Goal: Task Accomplishment & Management: Use online tool/utility

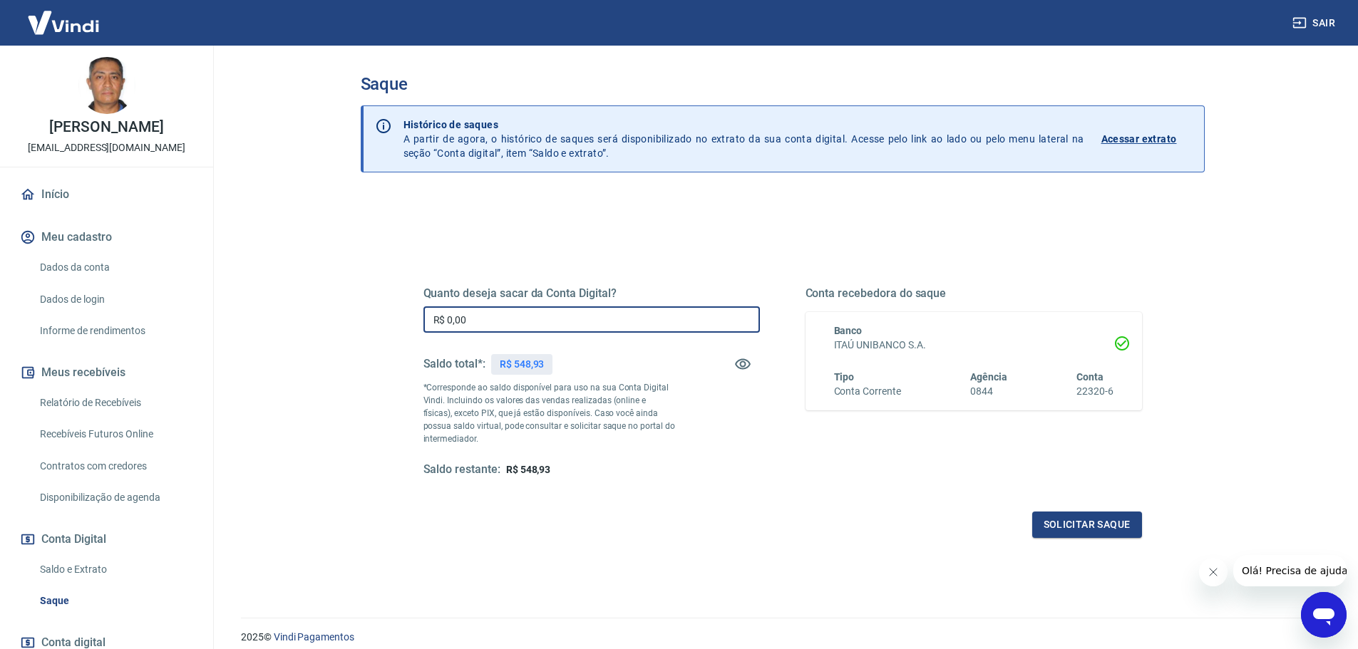
click at [488, 321] on input "R$ 0,00" at bounding box center [591, 320] width 336 height 26
type input "R$ 548,00"
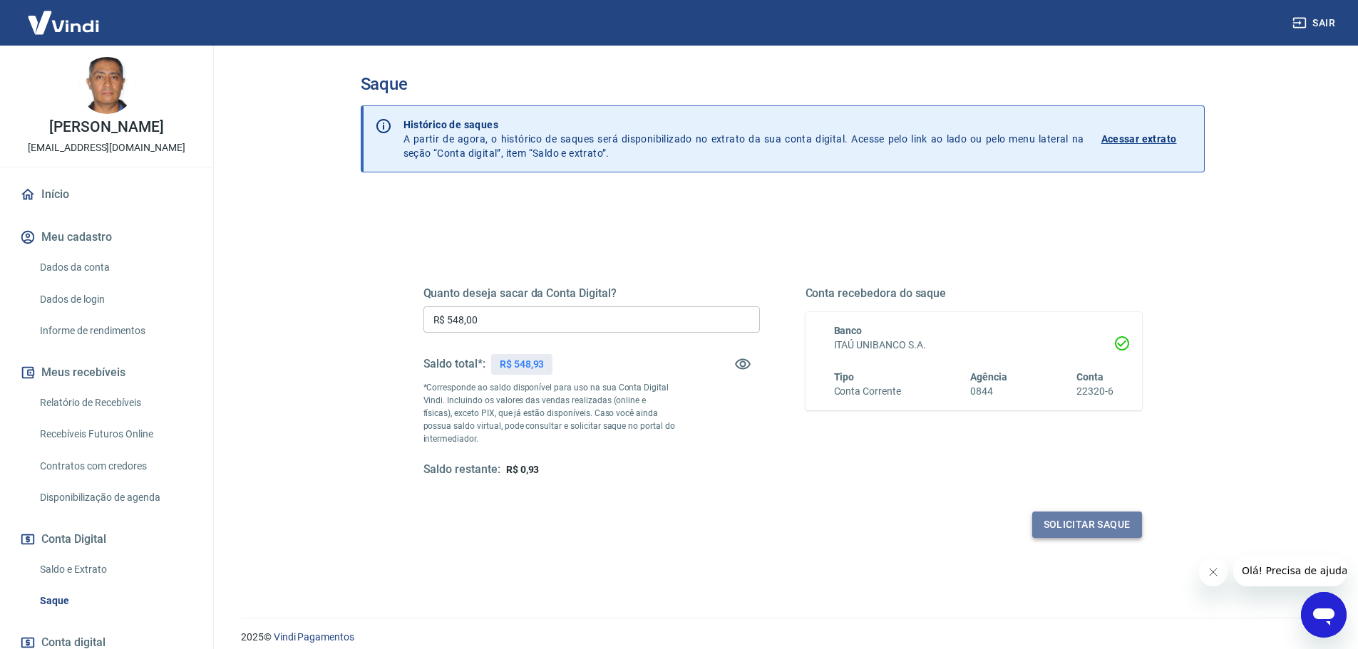
click at [1088, 525] on button "Solicitar saque" at bounding box center [1087, 525] width 110 height 26
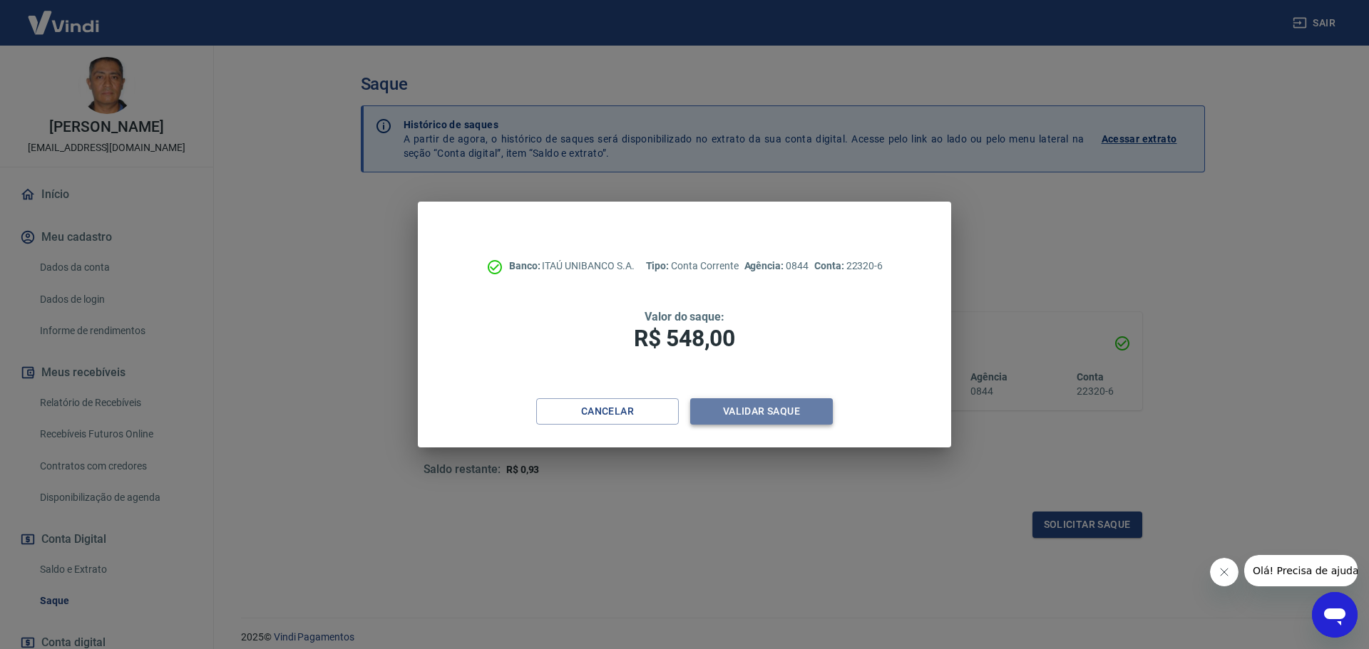
click at [776, 408] on button "Validar saque" at bounding box center [761, 411] width 143 height 26
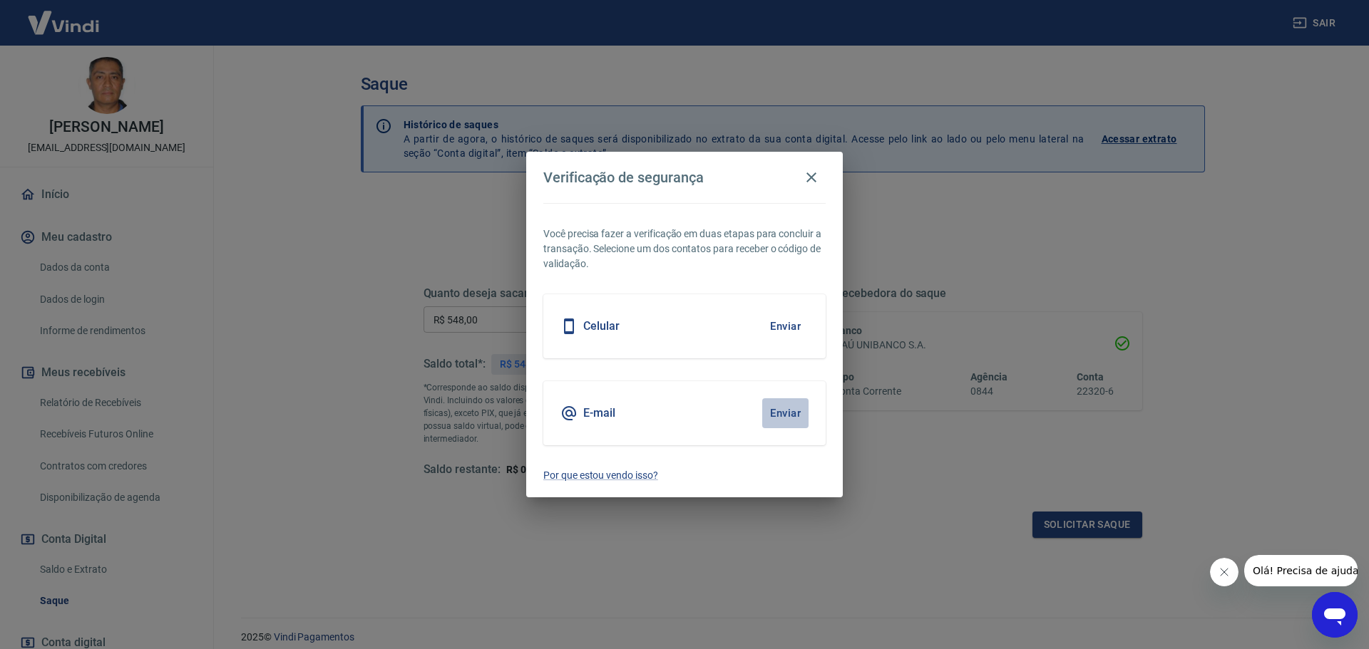
click at [783, 409] on button "Enviar" at bounding box center [785, 413] width 46 height 30
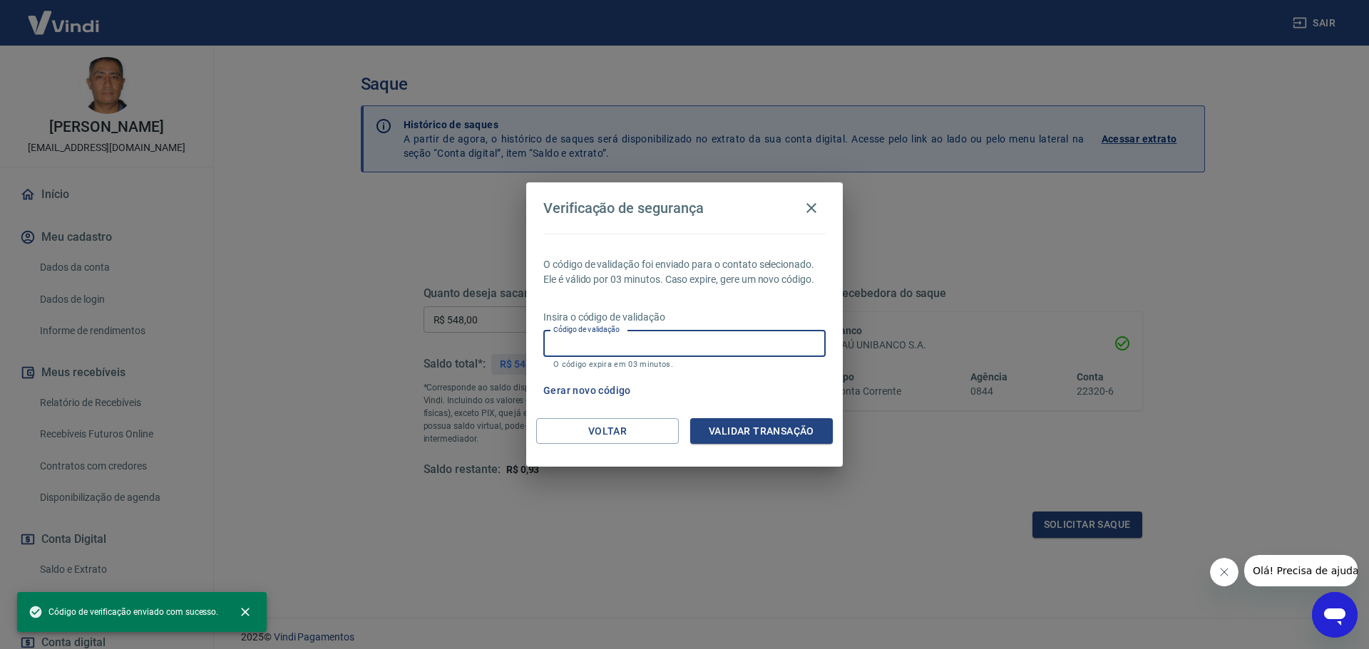
click at [676, 350] on input "Código de validação" at bounding box center [684, 344] width 282 height 26
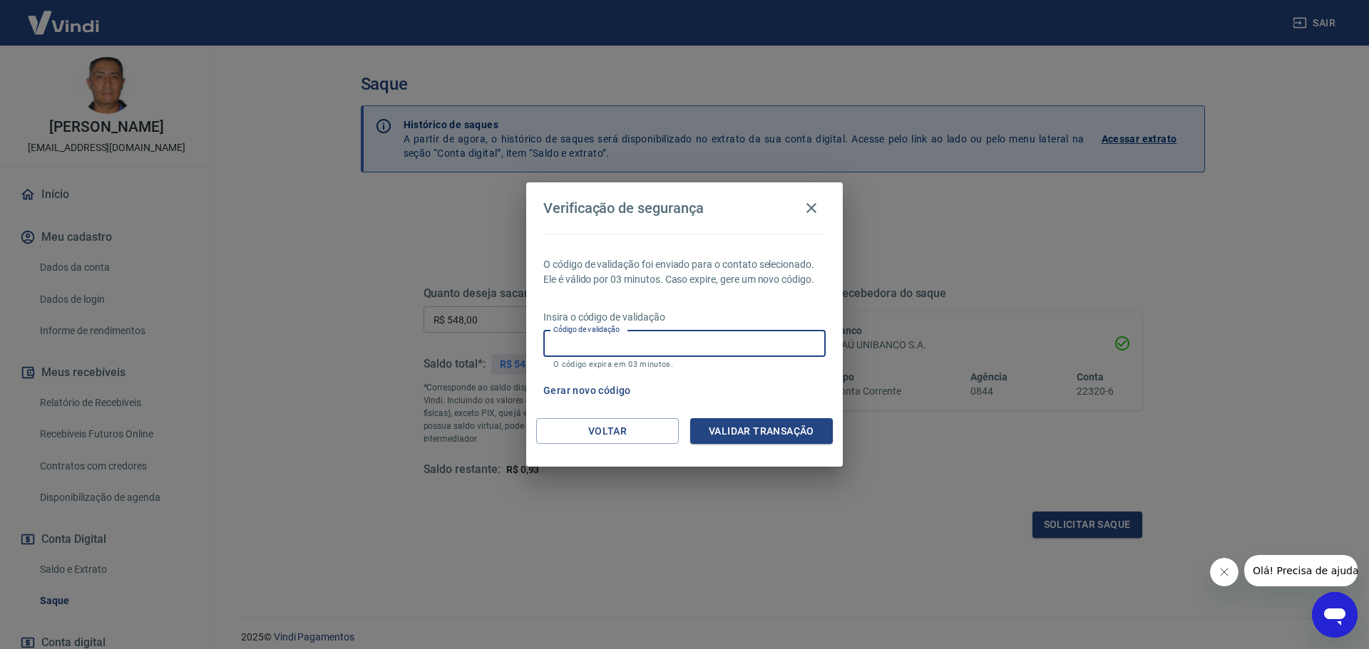
paste input "244759"
type input "244759"
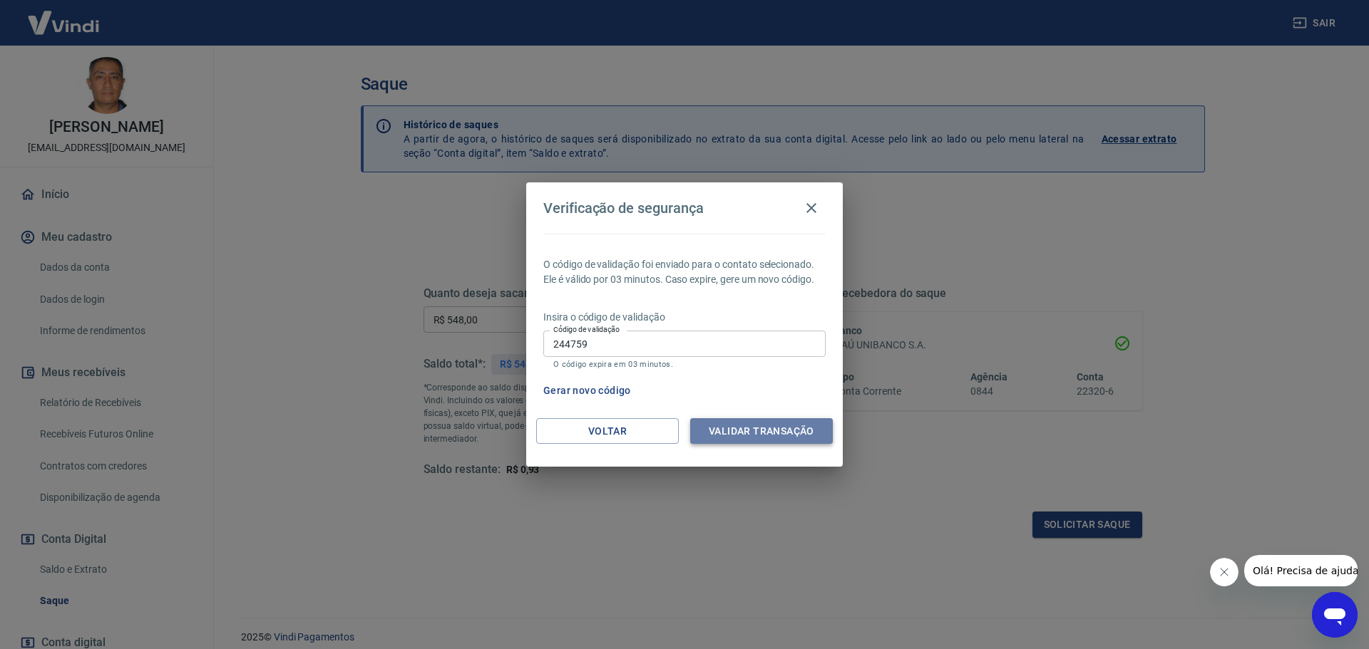
click at [747, 430] on button "Validar transação" at bounding box center [761, 431] width 143 height 26
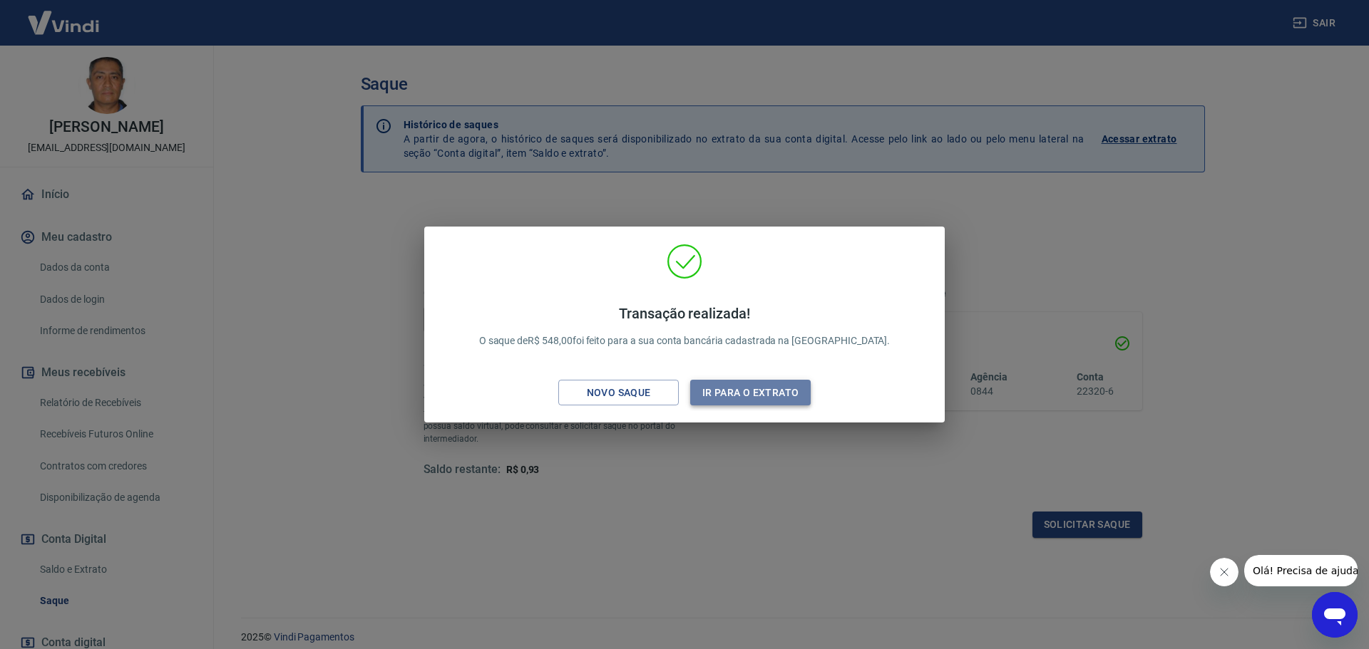
click at [764, 392] on button "Ir para o extrato" at bounding box center [750, 393] width 120 height 26
